Goal: Book appointment/travel/reservation

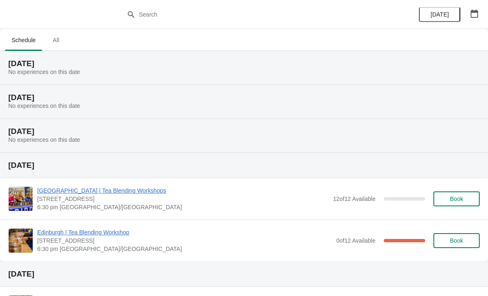
click at [472, 11] on icon "button" at bounding box center [473, 14] width 7 height 8
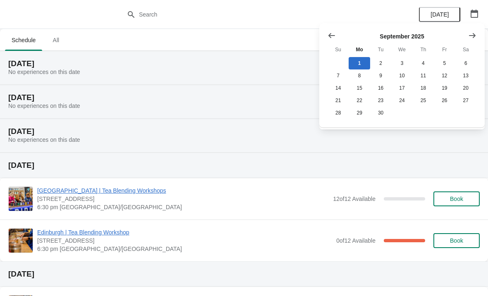
click at [474, 32] on icon "Show next month, October 2025" at bounding box center [472, 35] width 8 height 8
click at [467, 40] on button "Show next month, November 2025" at bounding box center [471, 35] width 15 height 15
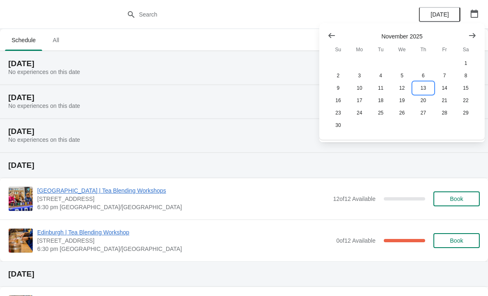
click at [420, 86] on button "13" at bounding box center [422, 88] width 21 height 12
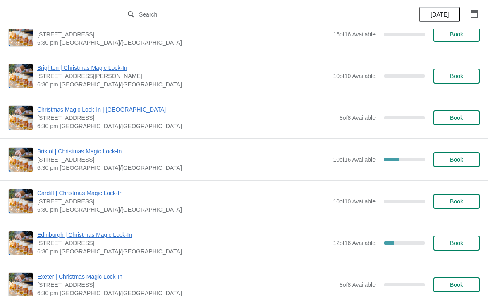
scroll to position [103, 0]
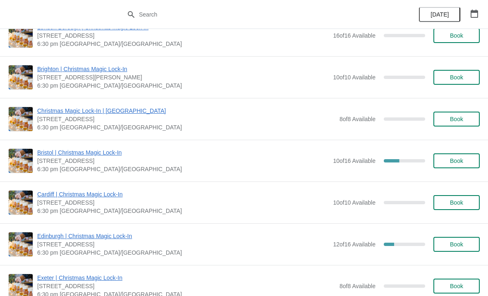
click at [472, 14] on icon "button" at bounding box center [474, 14] width 8 height 8
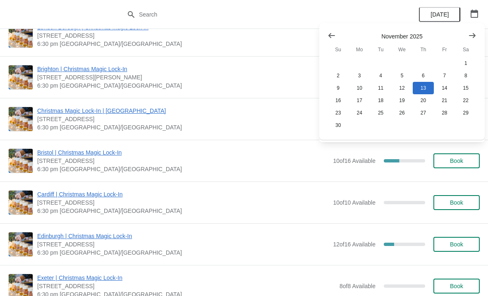
click at [471, 38] on icon "Show next month, December 2025" at bounding box center [472, 35] width 8 height 8
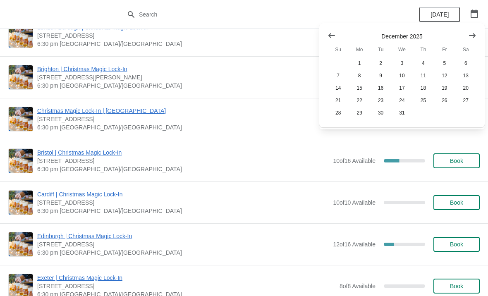
click at [390, 3] on div at bounding box center [244, 14] width 488 height 29
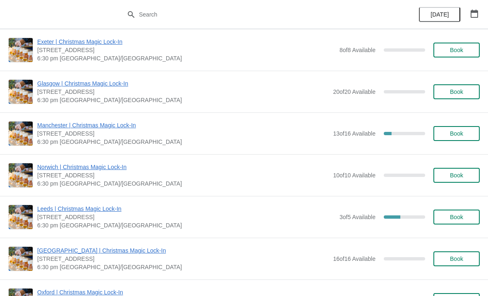
scroll to position [327, 0]
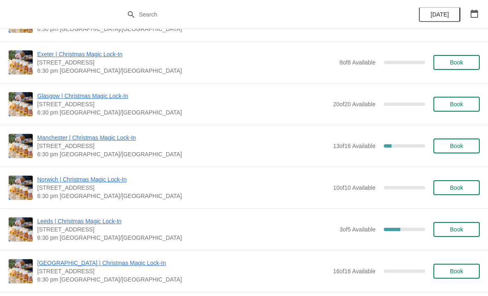
click at [458, 146] on span "Book" at bounding box center [456, 146] width 13 height 7
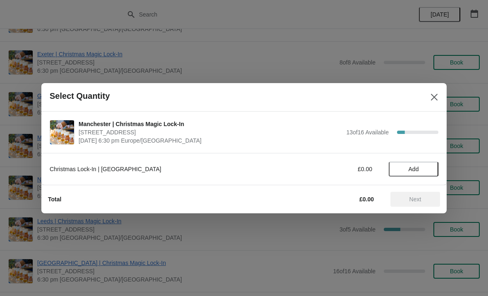
click at [402, 172] on span "Add" at bounding box center [413, 169] width 35 height 7
click at [430, 165] on icon at bounding box center [427, 168] width 9 height 9
click at [409, 196] on span "Next" at bounding box center [415, 199] width 12 height 7
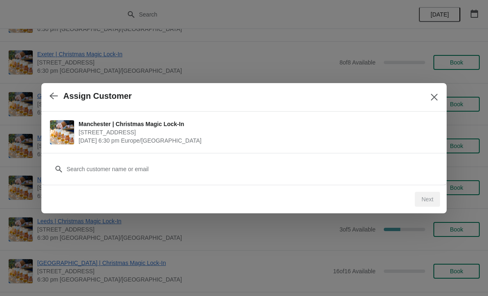
click at [362, 203] on div "Next" at bounding box center [242, 197] width 395 height 18
click at [181, 199] on div "Next" at bounding box center [242, 197] width 395 height 18
click at [423, 195] on div "Next" at bounding box center [426, 199] width 25 height 15
click at [238, 189] on div "Next" at bounding box center [242, 197] width 395 height 18
click at [229, 183] on div "Customer" at bounding box center [243, 169] width 405 height 32
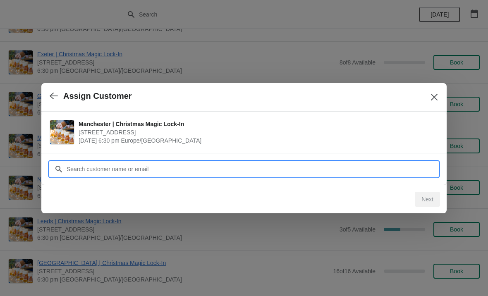
click at [229, 162] on input "Customer" at bounding box center [252, 169] width 372 height 15
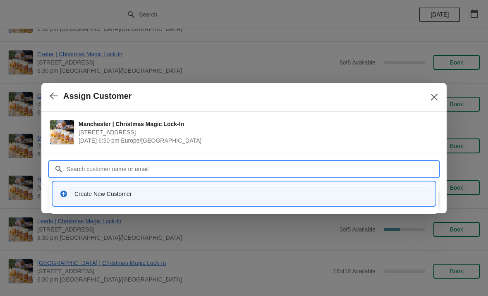
click at [113, 190] on div "Create New Customer" at bounding box center [251, 194] width 354 height 8
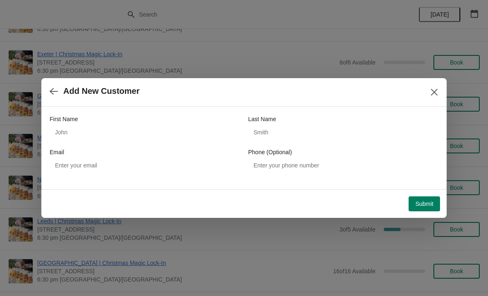
click at [159, 122] on div "First Name" at bounding box center [145, 119] width 190 height 8
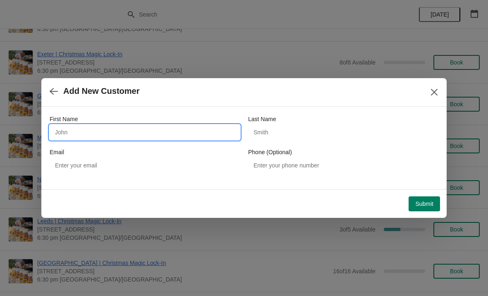
click at [131, 137] on input "First Name" at bounding box center [145, 132] width 190 height 15
click at [150, 130] on input "First Name" at bounding box center [145, 132] width 190 height 15
click at [135, 127] on input "First Name" at bounding box center [145, 132] width 190 height 15
click at [136, 125] on input "First Name" at bounding box center [145, 132] width 190 height 15
type input "[PERSON_NAME]"
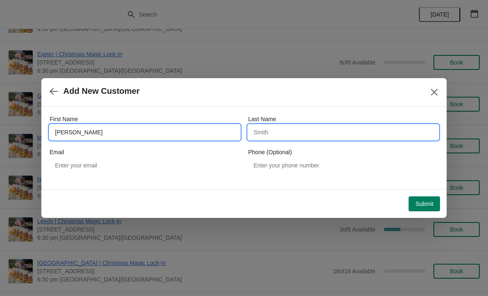
click at [298, 128] on input "Last Name" at bounding box center [343, 132] width 190 height 15
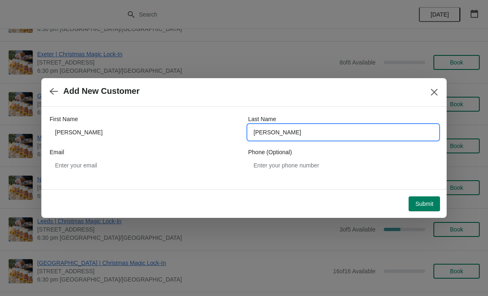
type input "[PERSON_NAME]"
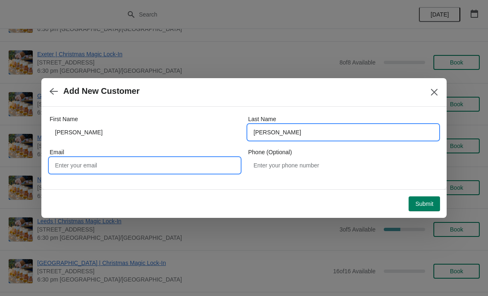
click at [118, 166] on input "Email" at bounding box center [145, 165] width 190 height 15
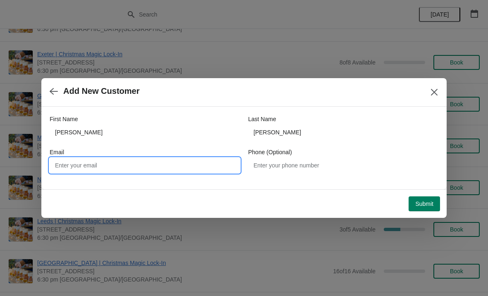
click at [141, 164] on input "Email" at bounding box center [145, 165] width 190 height 15
click at [79, 186] on div "First Name [PERSON_NAME] Name [PERSON_NAME] Email Phone (Optional)" at bounding box center [243, 148] width 405 height 83
click at [93, 164] on input "Email" at bounding box center [145, 165] width 190 height 15
type input "[EMAIL_ADDRESS][DOMAIN_NAME]"
click at [425, 204] on span "Submit" at bounding box center [424, 203] width 18 height 7
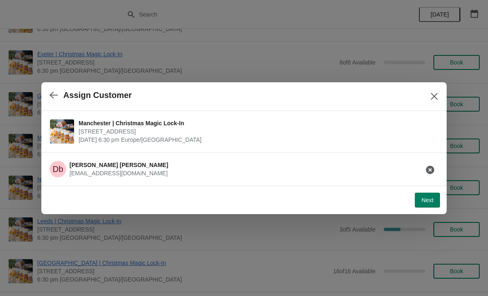
click at [419, 198] on button "Next" at bounding box center [426, 200] width 25 height 15
select select "No"
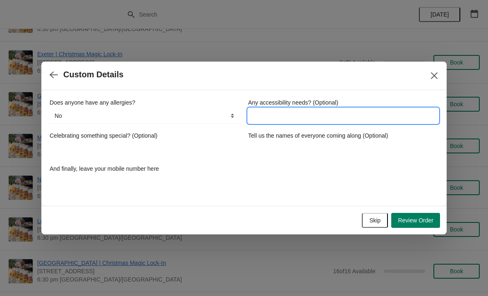
click at [309, 108] on input "Any accessibility needs? (Optional)" at bounding box center [343, 115] width 190 height 15
type input "no"
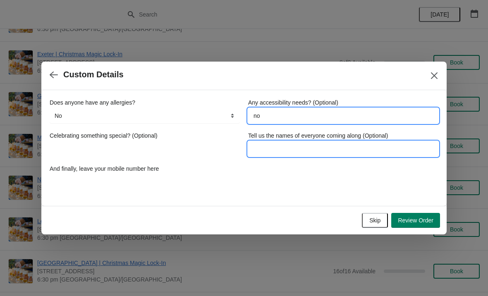
click at [305, 146] on input "Tell us the names of everyone coming along (Optional)" at bounding box center [343, 148] width 190 height 15
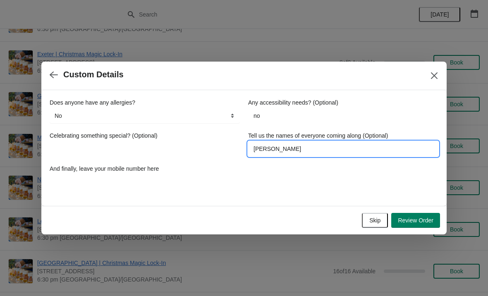
type input "[PERSON_NAME]"
click at [414, 215] on button "Review Order" at bounding box center [415, 220] width 49 height 15
